Goal: Transaction & Acquisition: Subscribe to service/newsletter

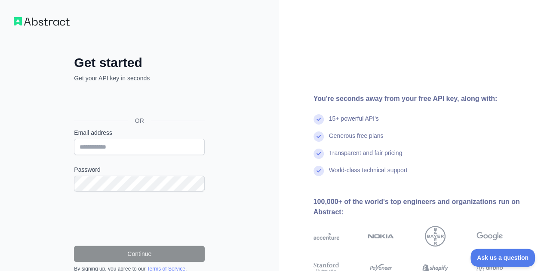
click at [139, 113] on div "OR" at bounding box center [139, 120] width 131 height 15
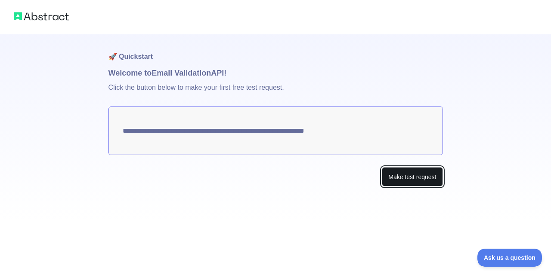
click at [411, 177] on button "Make test request" at bounding box center [412, 176] width 61 height 19
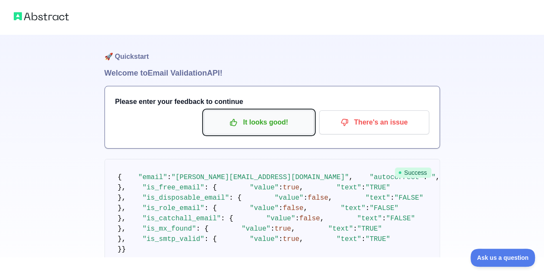
click at [293, 126] on p "It looks good!" at bounding box center [258, 122] width 97 height 15
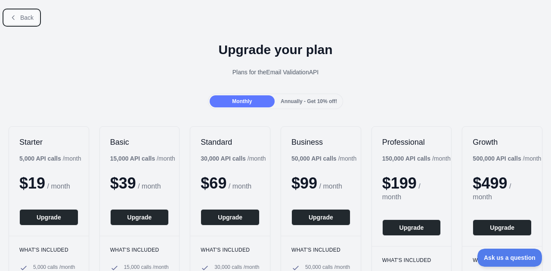
click at [16, 22] on button "Back" at bounding box center [21, 17] width 35 height 15
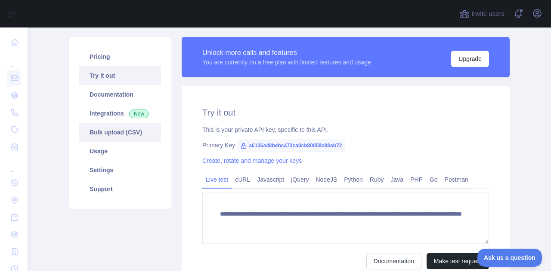
scroll to position [54, 0]
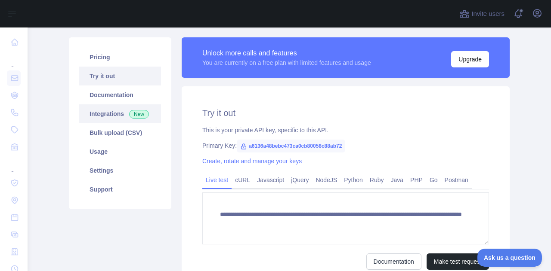
click at [103, 115] on link "Integrations New" at bounding box center [120, 114] width 82 height 19
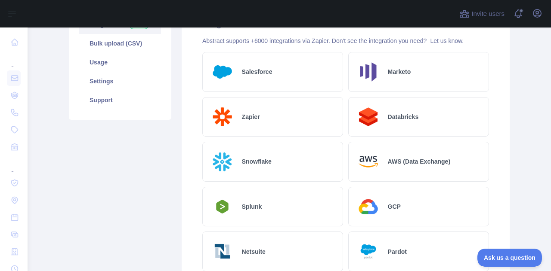
scroll to position [50, 0]
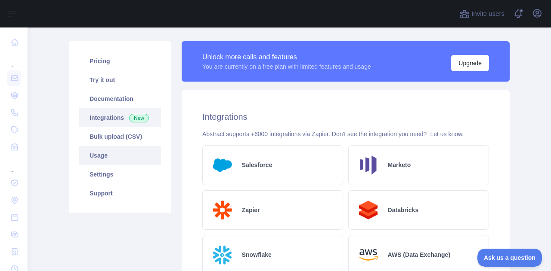
click at [108, 157] on link "Usage" at bounding box center [120, 155] width 82 height 19
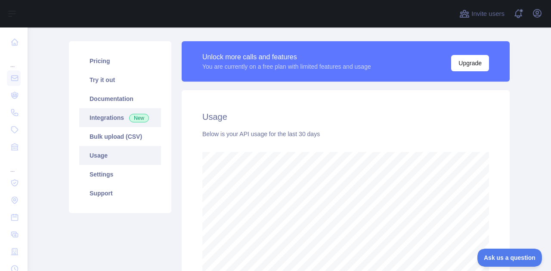
scroll to position [244, 516]
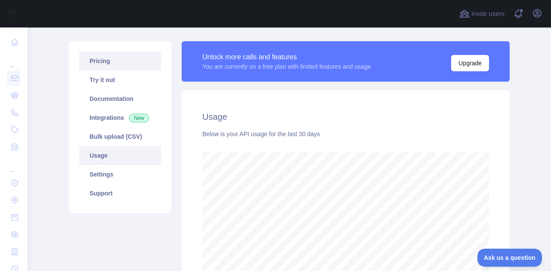
click at [114, 62] on link "Pricing" at bounding box center [120, 61] width 82 height 19
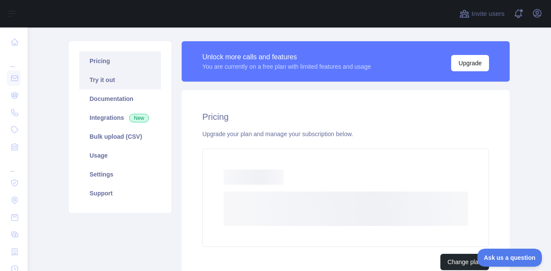
click at [110, 78] on link "Try it out" at bounding box center [120, 80] width 82 height 19
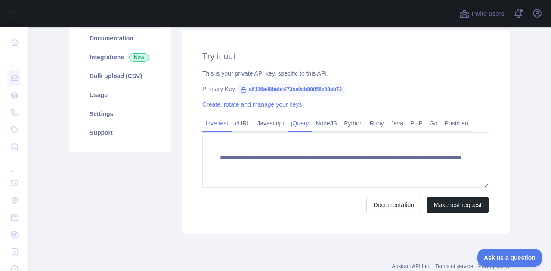
scroll to position [111, 0]
click at [268, 126] on link "Javascript" at bounding box center [270, 123] width 34 height 14
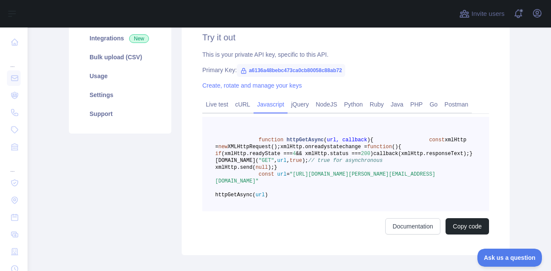
scroll to position [135, 0]
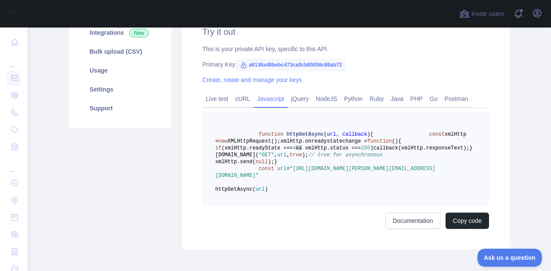
drag, startPoint x: 324, startPoint y: 212, endPoint x: 235, endPoint y: 213, distance: 89.5
click at [235, 179] on span ""https://emailvalidation.abstractapi.com/v1/?api_key=a6136a48bebc473ca0cb80058c…" at bounding box center [325, 172] width 220 height 13
copy span "a6136a48bebc473ca0cb80058c88ab72"
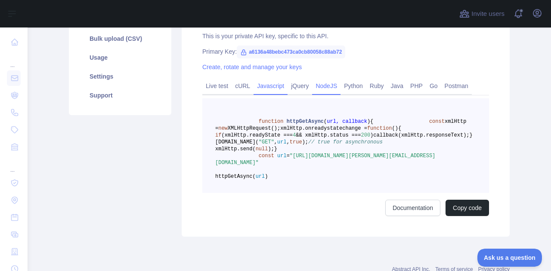
click at [324, 85] on link "NodeJS" at bounding box center [326, 86] width 28 height 14
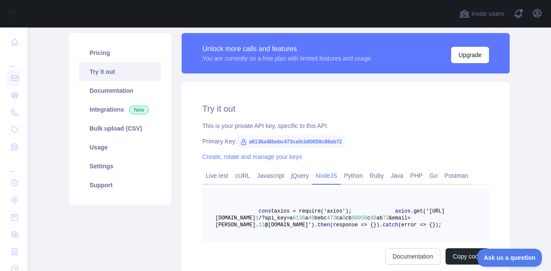
scroll to position [55, 0]
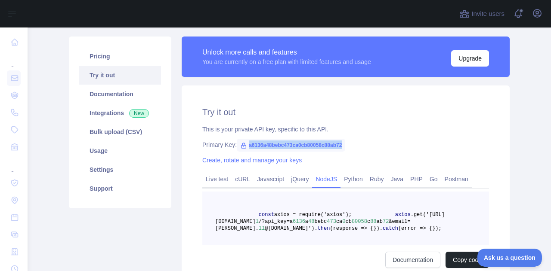
drag, startPoint x: 244, startPoint y: 145, endPoint x: 345, endPoint y: 143, distance: 102.0
click at [345, 143] on div "Primary Key: a6136a48bebc473ca0cb80058c88ab72" at bounding box center [345, 145] width 287 height 9
copy span "a6136a48bebc473ca0cb80058c88ab72"
click at [355, 146] on div "Primary Key: a6136a48bebc473ca0cb80058c88ab72" at bounding box center [345, 145] width 287 height 9
drag, startPoint x: 339, startPoint y: 146, endPoint x: 241, endPoint y: 148, distance: 98.5
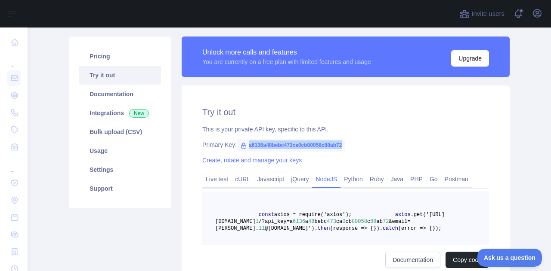
click at [241, 148] on span "a6136a48bebc473ca0cb80058c88ab72" at bounding box center [291, 145] width 108 height 13
copy span "a6136a48bebc473ca0cb80058c88ab72"
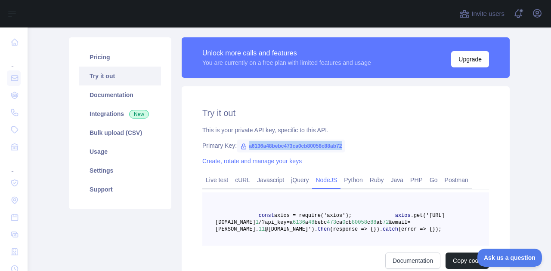
scroll to position [55, 0]
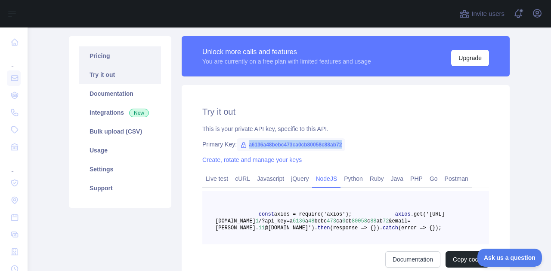
click at [101, 54] on link "Pricing" at bounding box center [120, 55] width 82 height 19
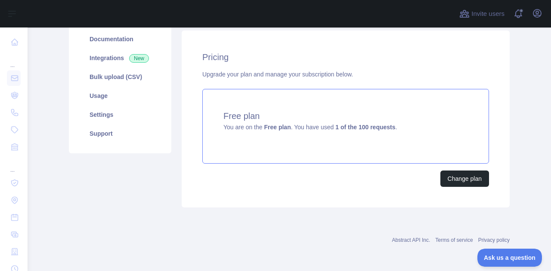
scroll to position [108, 0]
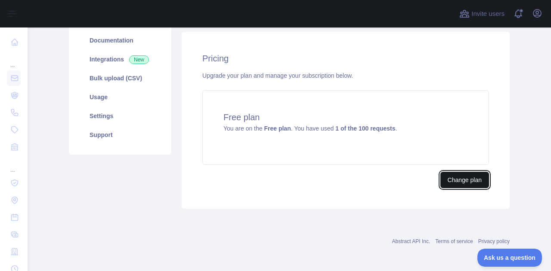
click at [458, 178] on button "Change plan" at bounding box center [464, 180] width 49 height 16
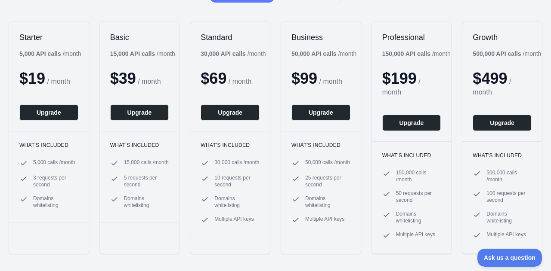
scroll to position [105, 0]
